Goal: Task Accomplishment & Management: Complete application form

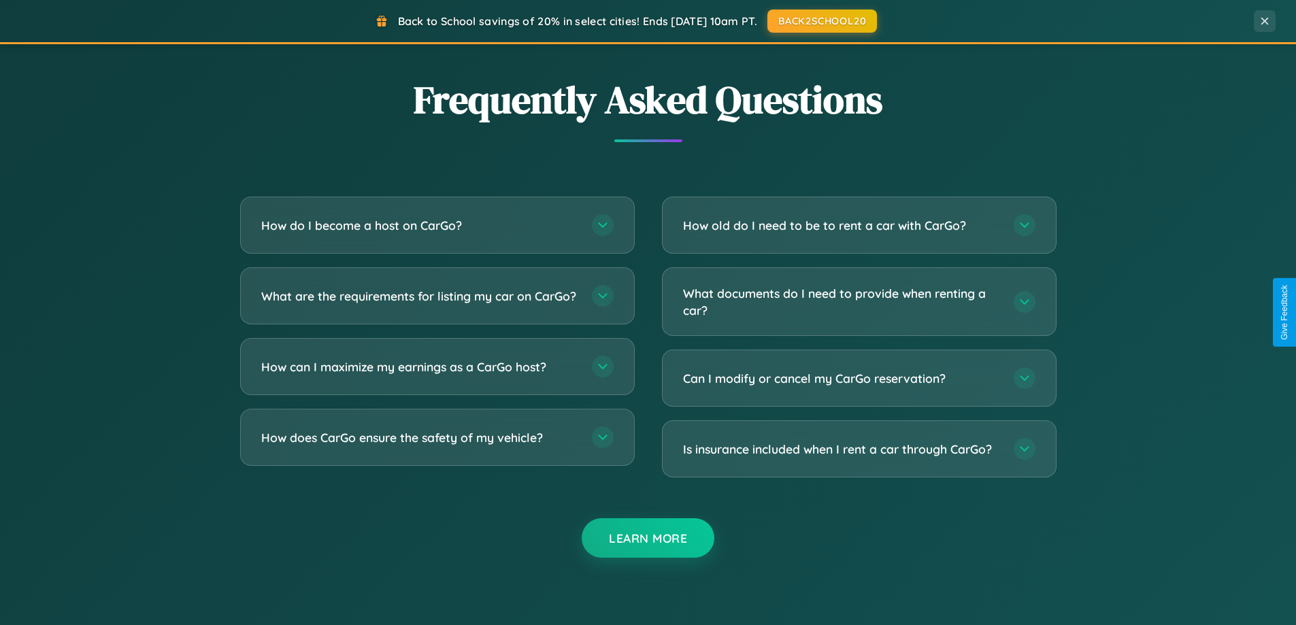
scroll to position [2617, 0]
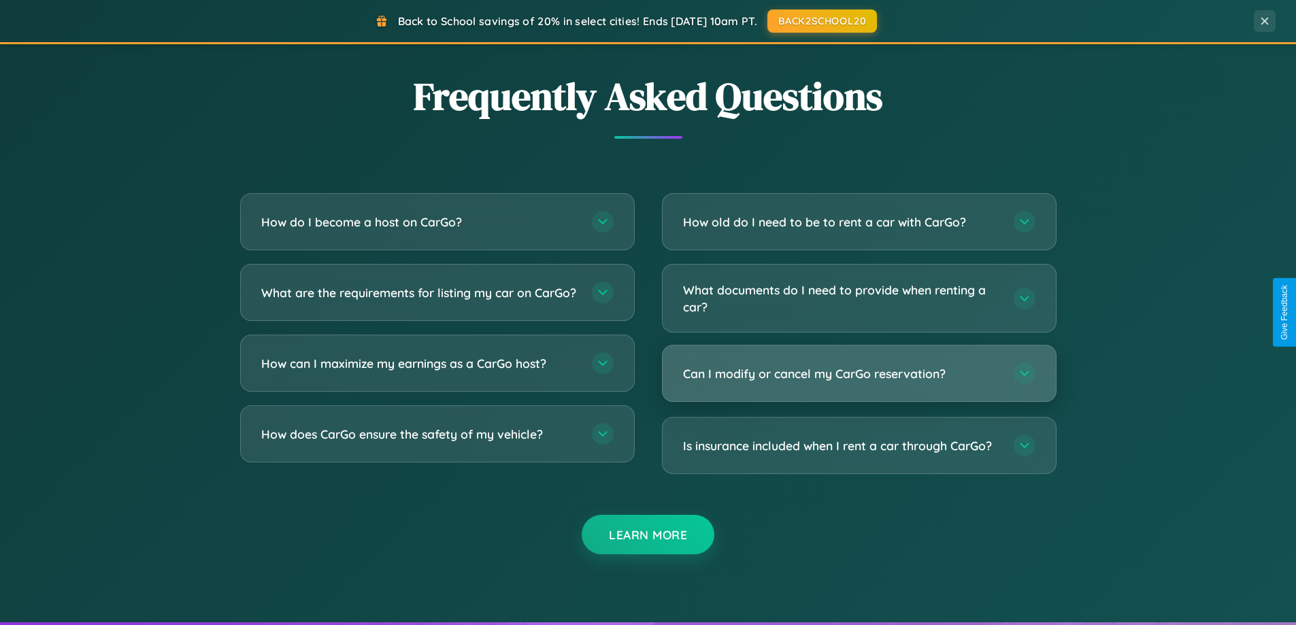
click at [858, 373] on h3 "Can I modify or cancel my CarGo reservation?" at bounding box center [841, 373] width 317 height 17
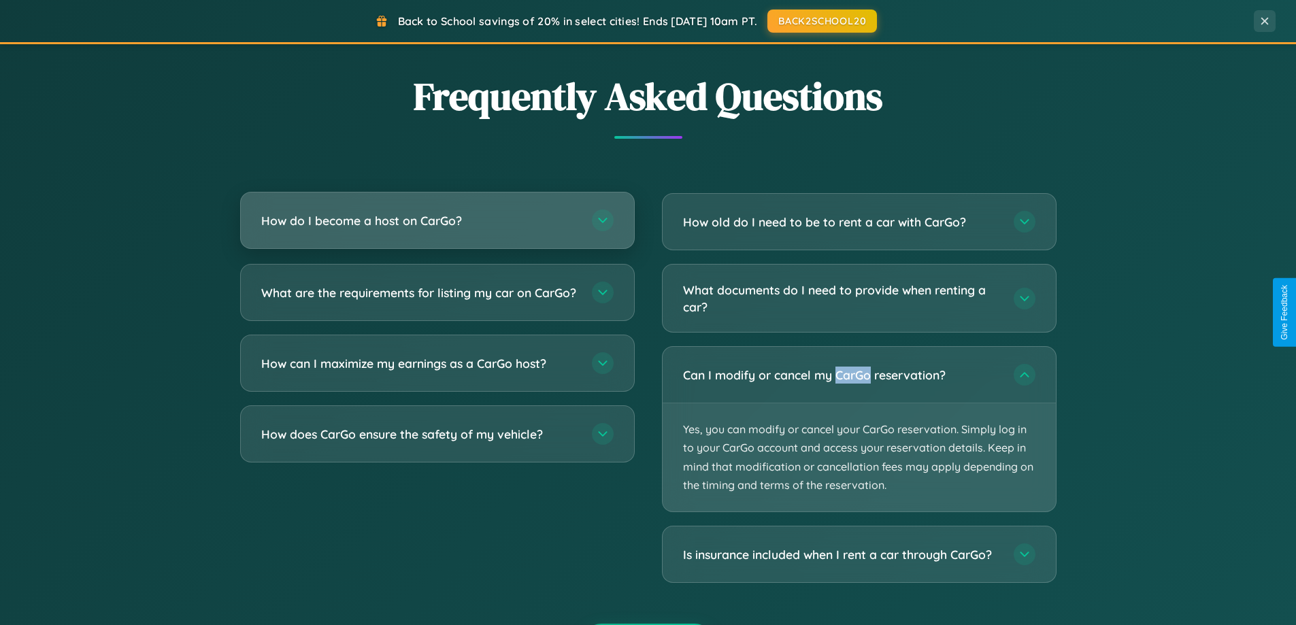
click at [437, 221] on h3 "How do I become a host on CarGo?" at bounding box center [419, 220] width 317 height 17
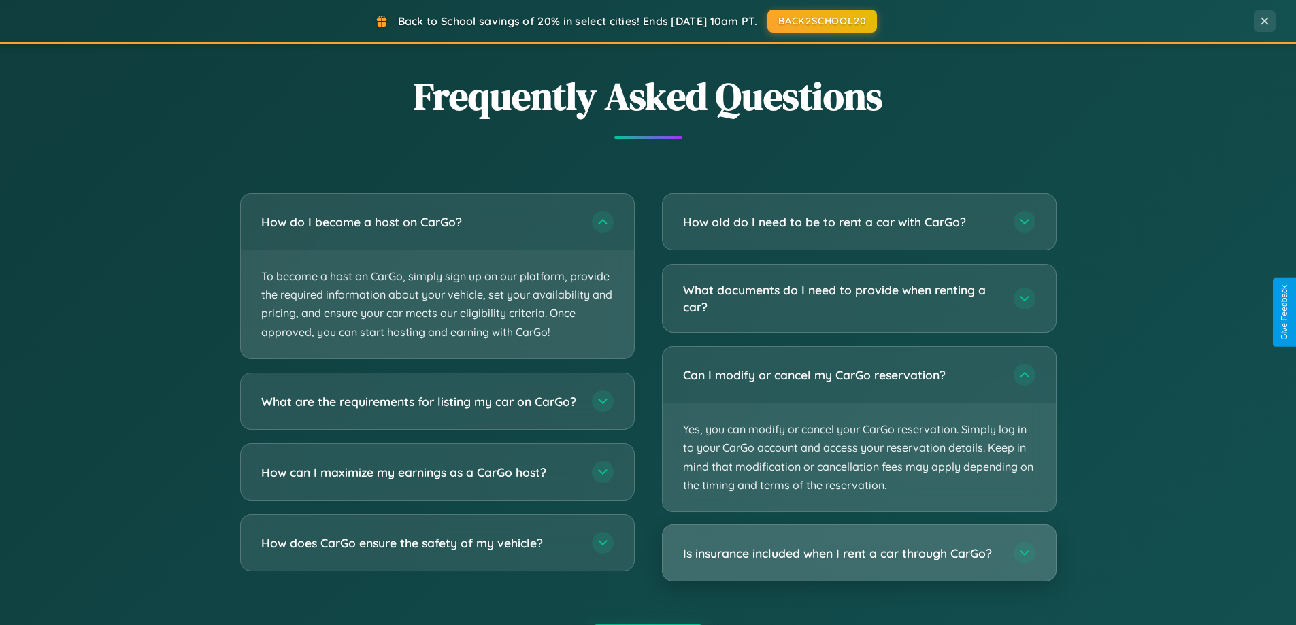
click at [858, 553] on h3 "Is insurance included when I rent a car through CarGo?" at bounding box center [841, 553] width 317 height 17
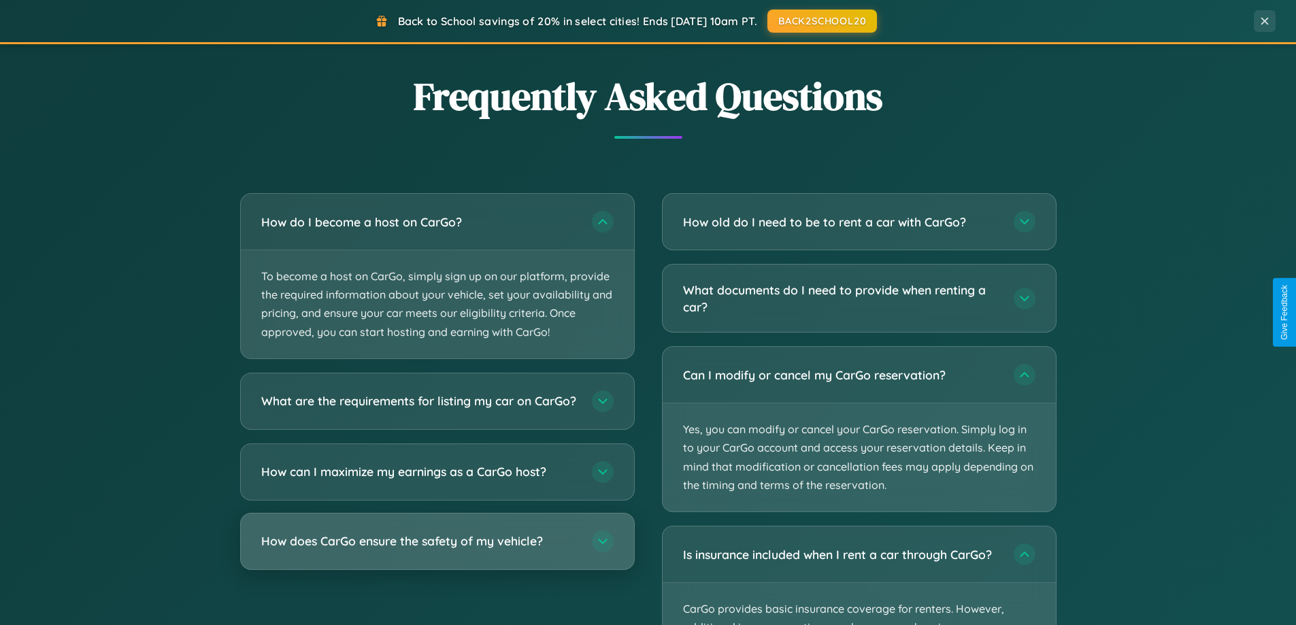
click at [437, 550] on h3 "How does CarGo ensure the safety of my vehicle?" at bounding box center [419, 541] width 317 height 17
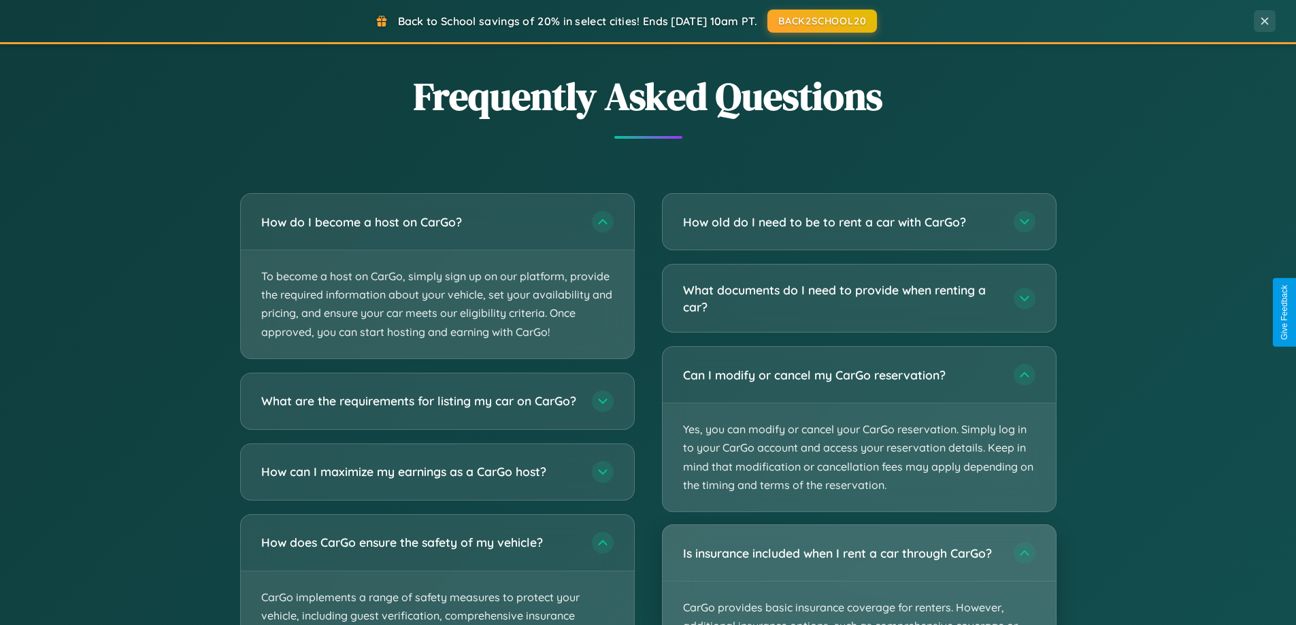
click at [858, 575] on div "Is insurance included when I rent a car through CarGo?" at bounding box center [858, 553] width 393 height 56
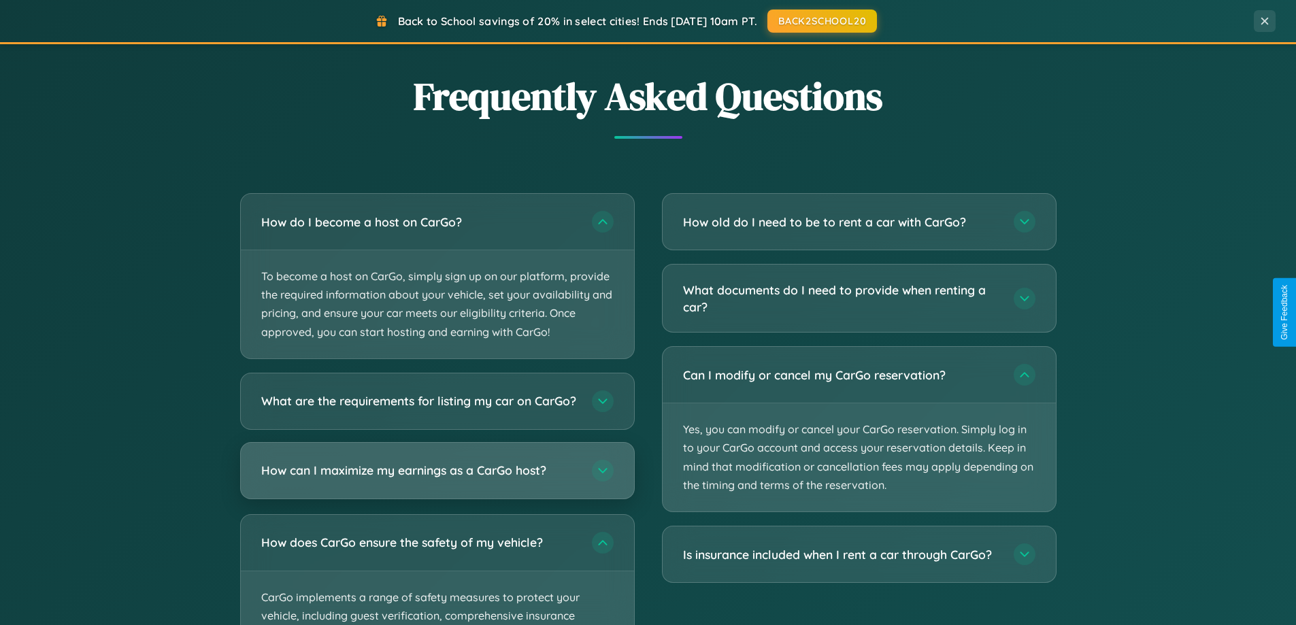
click at [437, 479] on h3 "How can I maximize my earnings as a CarGo host?" at bounding box center [419, 470] width 317 height 17
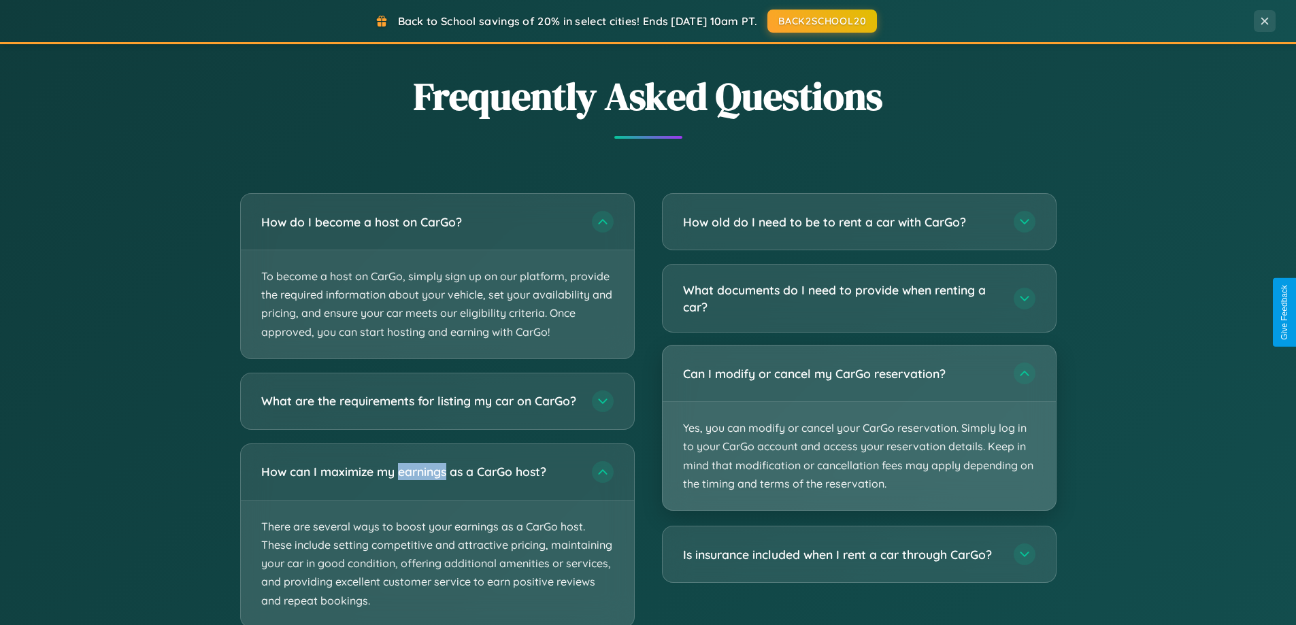
click at [858, 428] on p "Yes, you can modify or cancel your CarGo reservation. Simply log in to your Car…" at bounding box center [858, 456] width 393 height 108
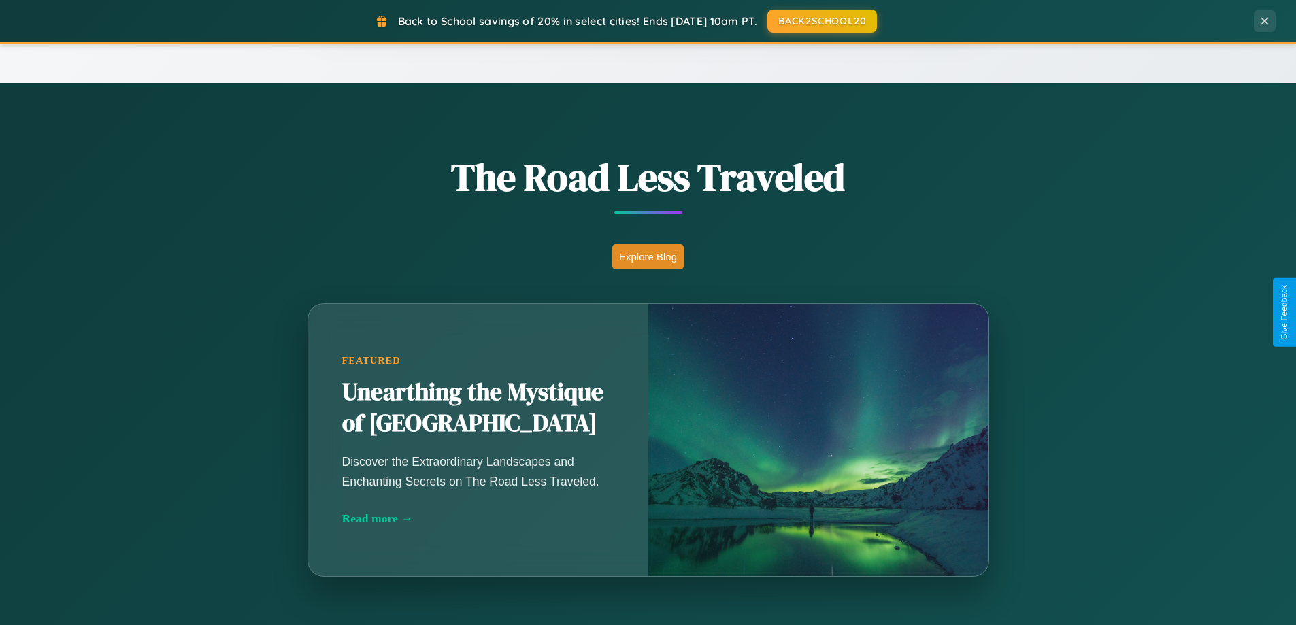
scroll to position [586, 0]
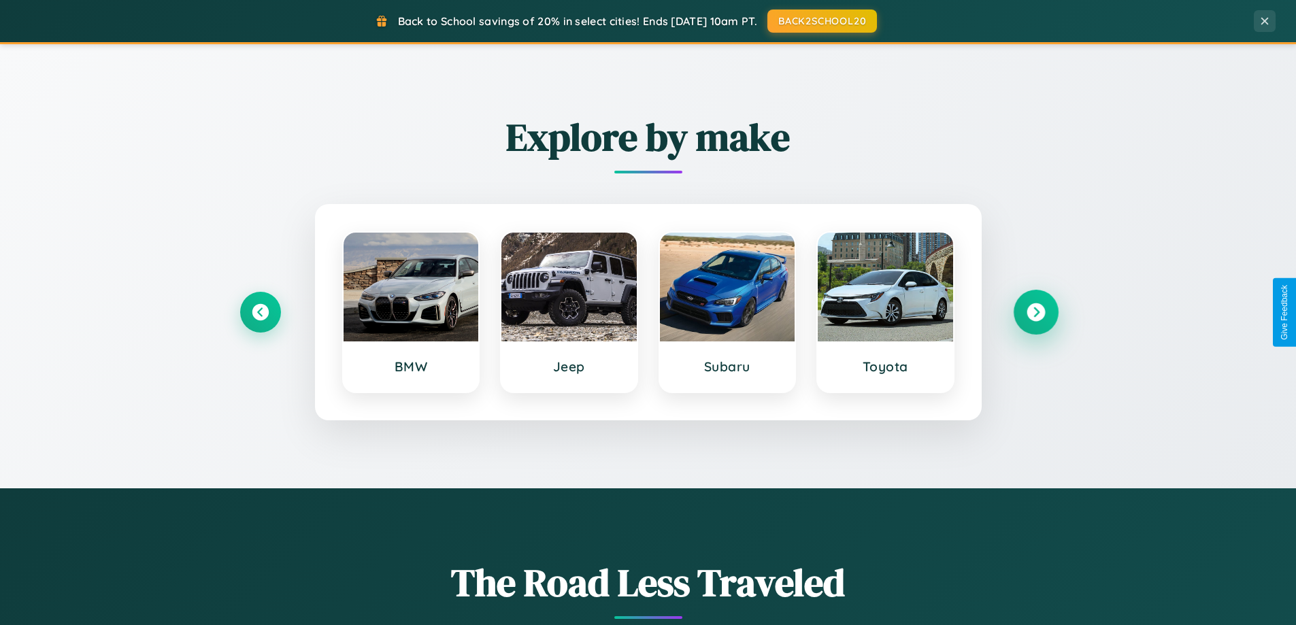
click at [1035, 312] on icon at bounding box center [1035, 312] width 18 height 18
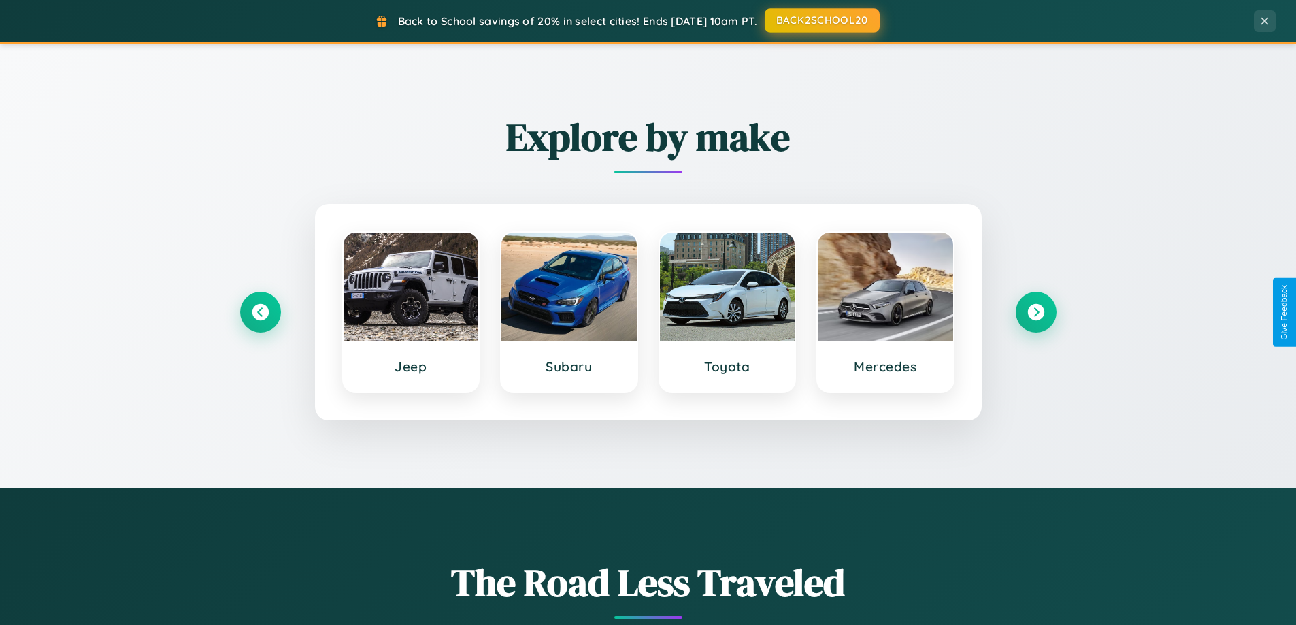
click at [821, 20] on button "BACK2SCHOOL20" at bounding box center [821, 20] width 115 height 24
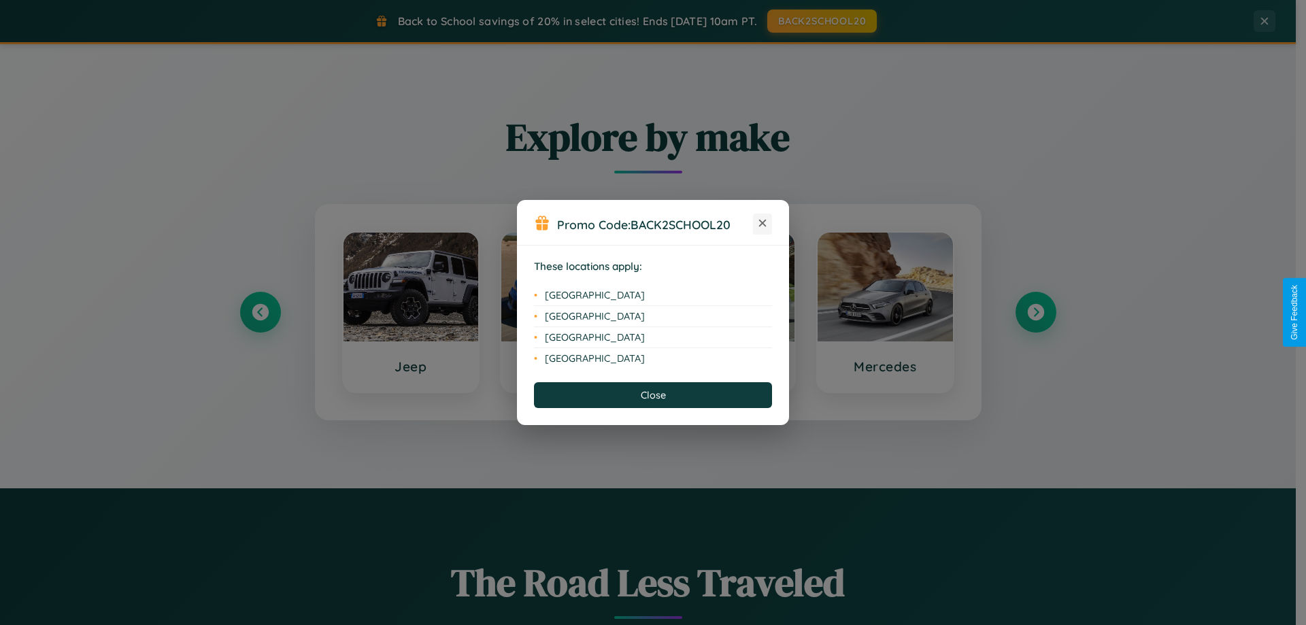
click at [762, 224] on icon at bounding box center [762, 223] width 7 height 7
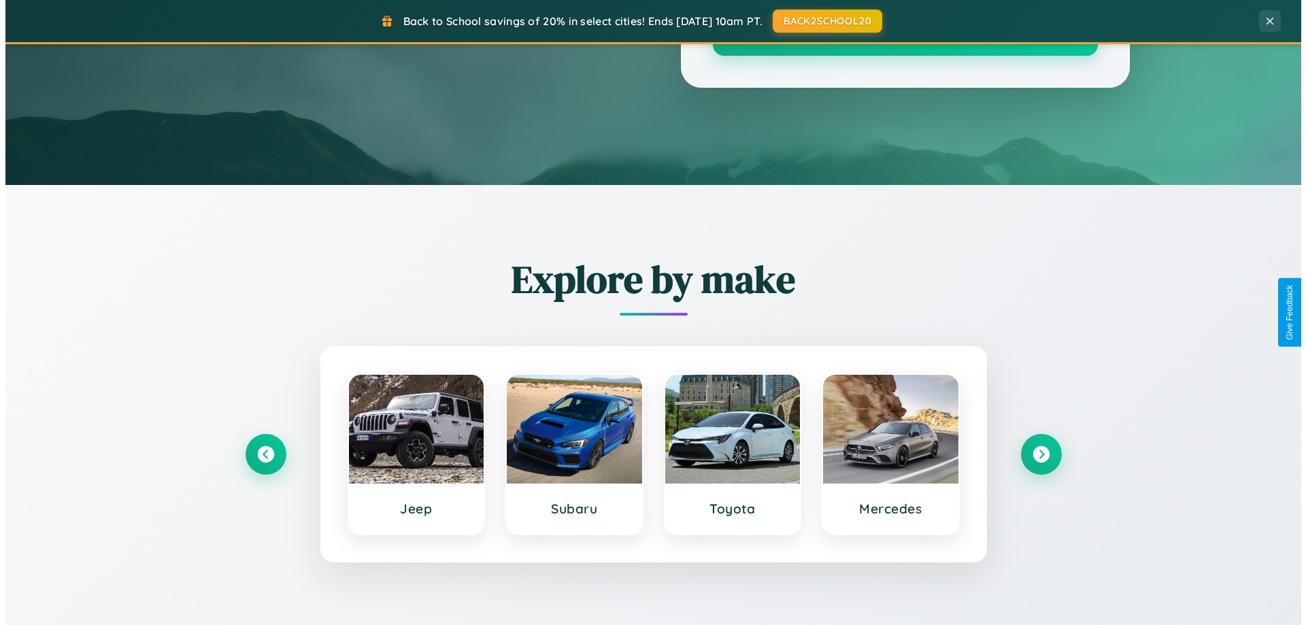
scroll to position [0, 0]
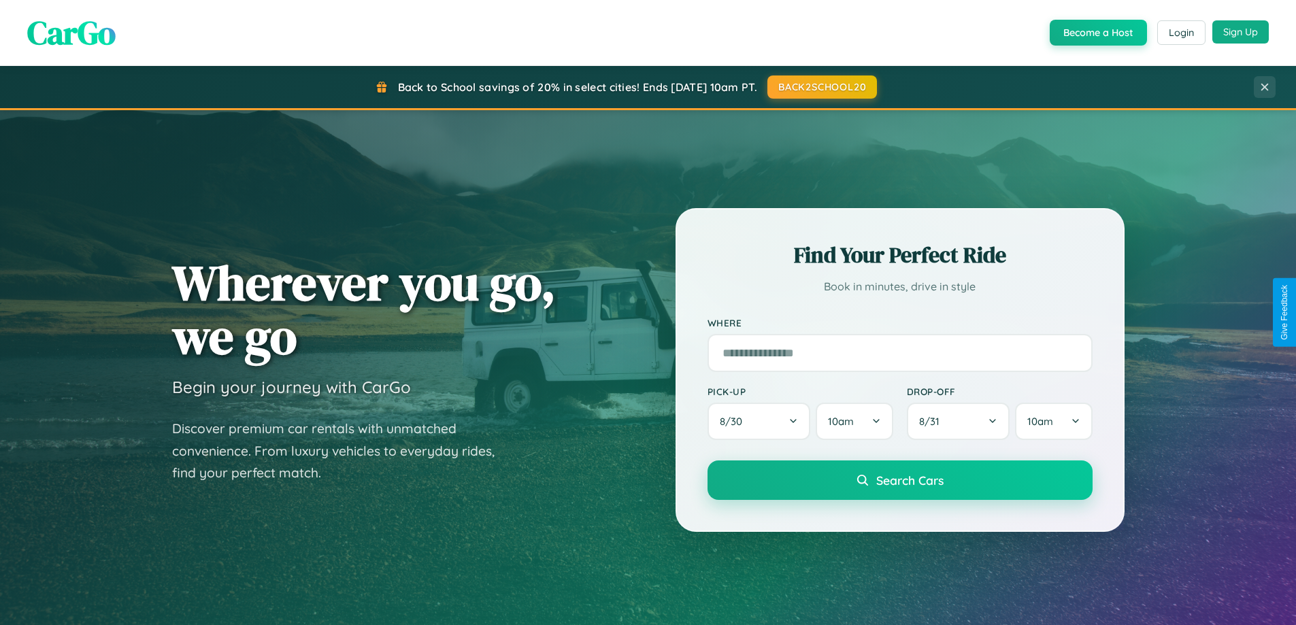
click at [1240, 32] on button "Sign Up" at bounding box center [1240, 31] width 56 height 23
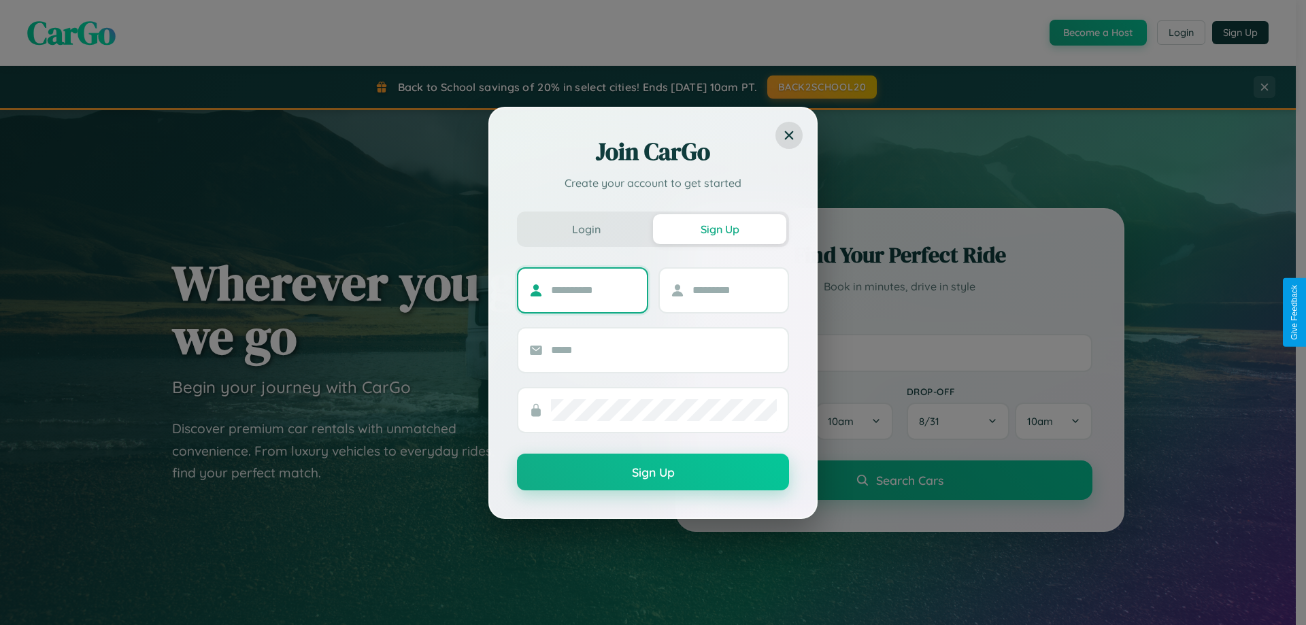
click at [593, 290] on input "text" at bounding box center [593, 291] width 85 height 22
type input "****"
click at [734, 290] on input "text" at bounding box center [734, 291] width 85 height 22
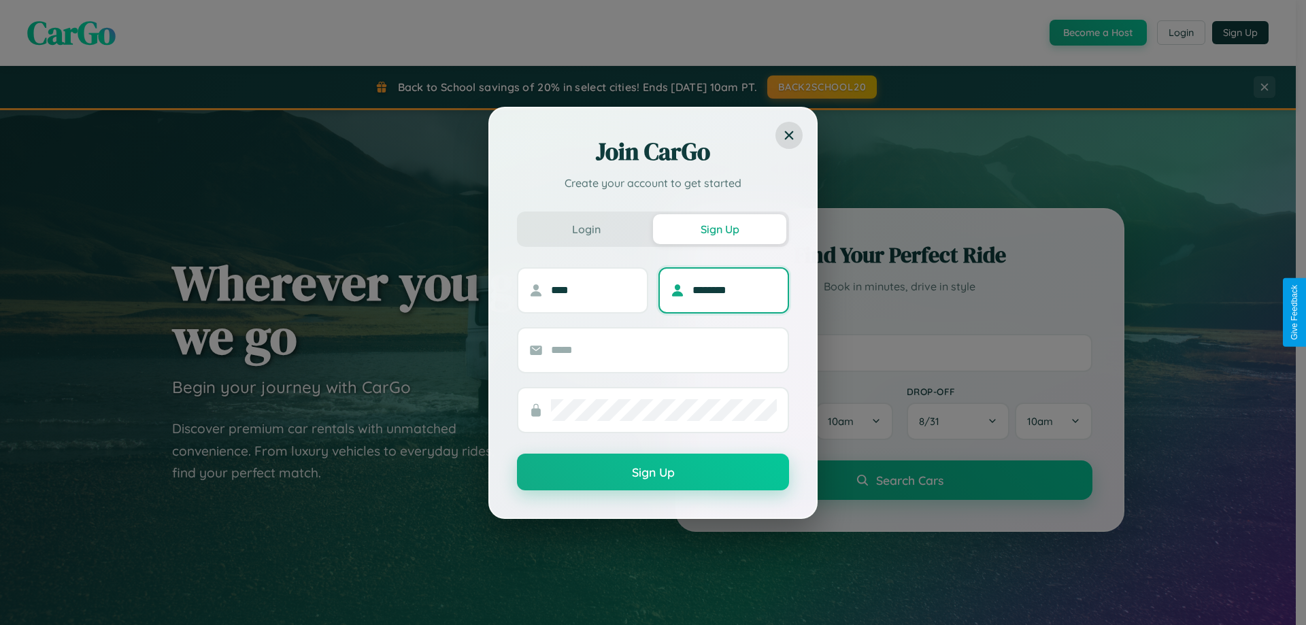
type input "********"
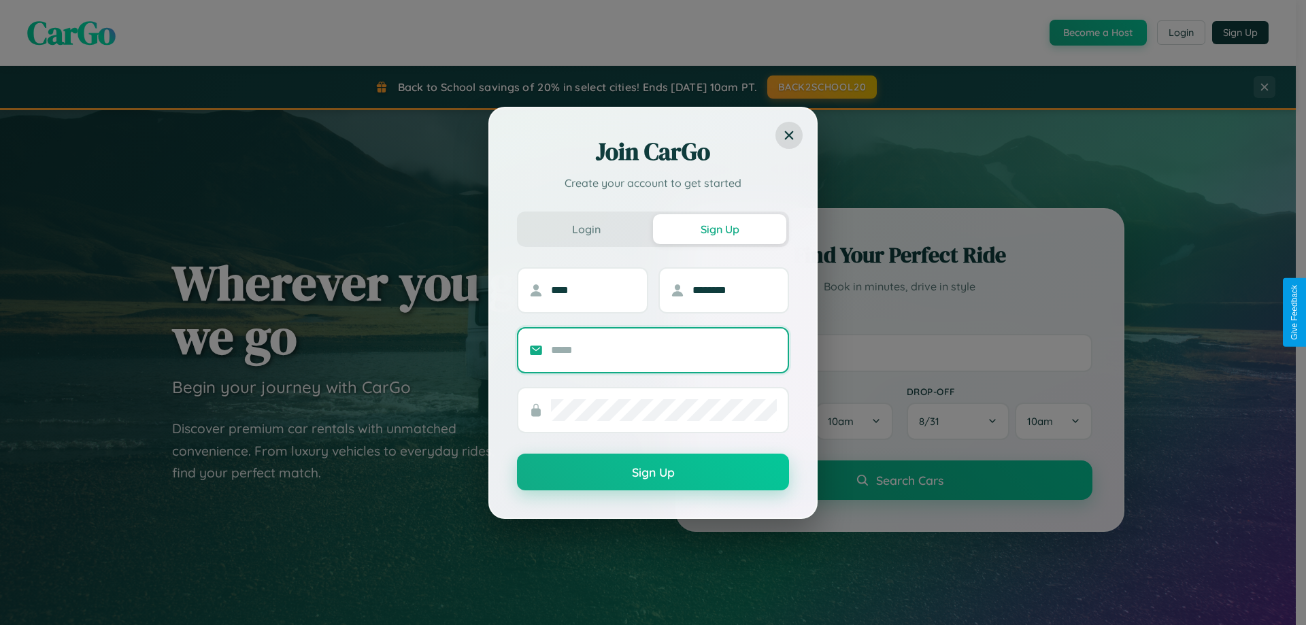
click at [664, 350] on input "text" at bounding box center [664, 350] width 226 height 22
type input "**********"
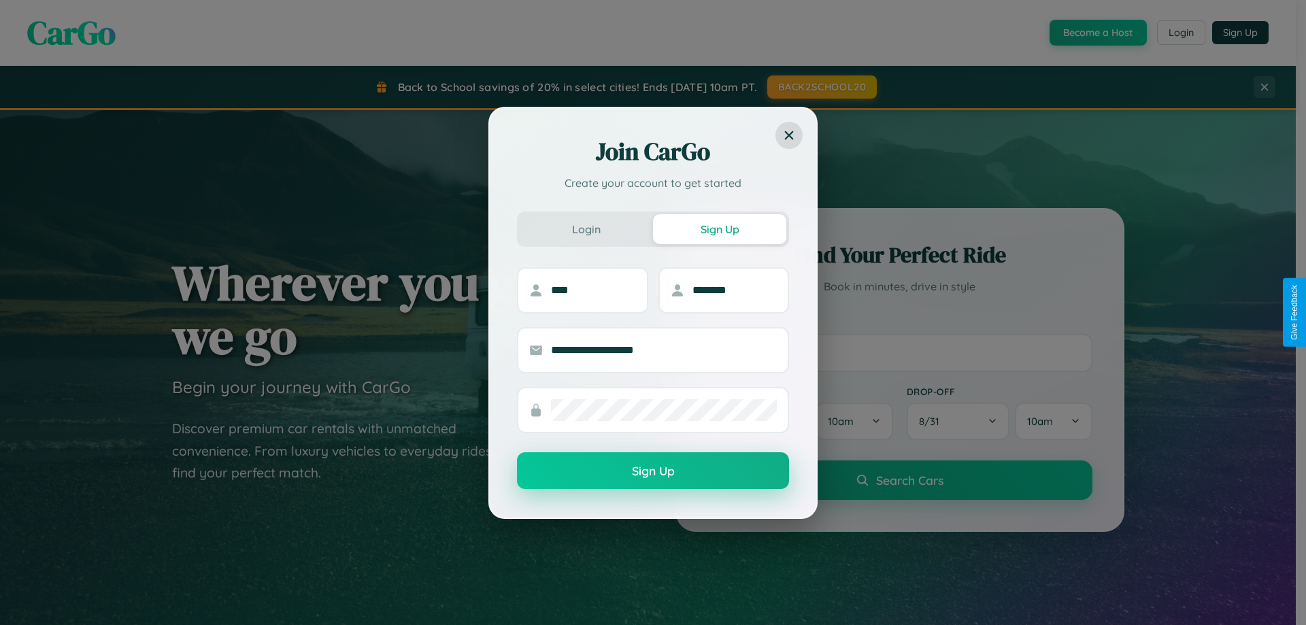
click at [653, 471] on button "Sign Up" at bounding box center [653, 470] width 272 height 37
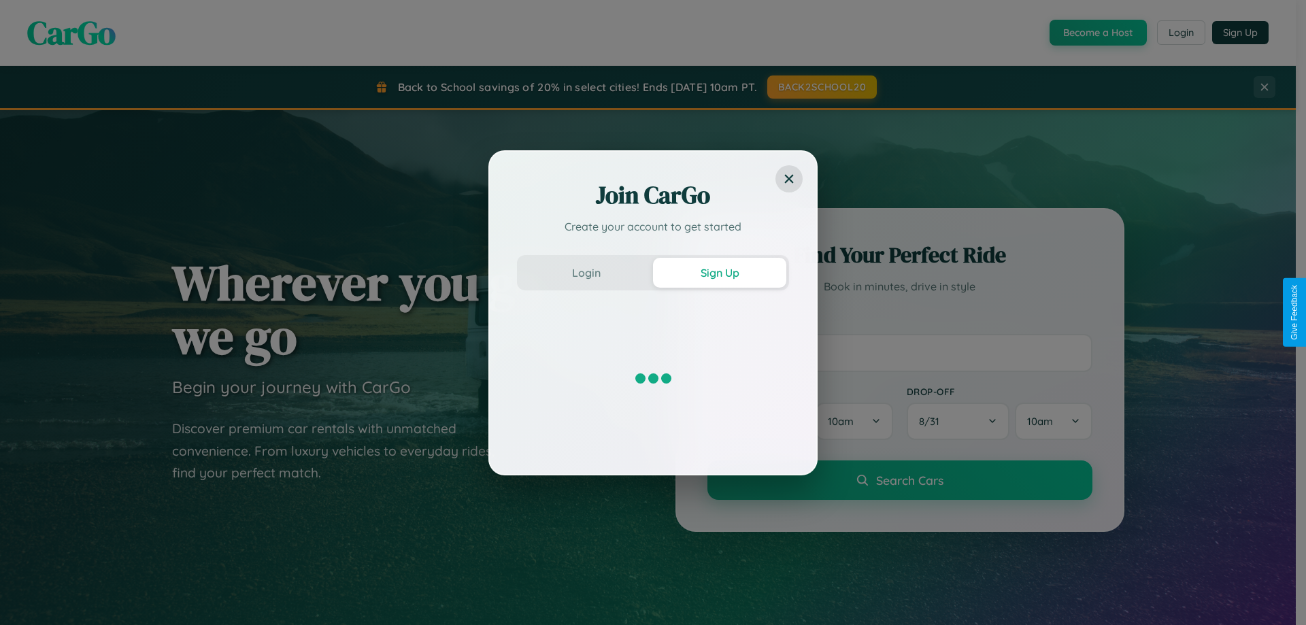
click at [821, 87] on div "Join CarGo Create your account to get started Login Sign Up" at bounding box center [653, 312] width 1306 height 625
